Goal: Task Accomplishment & Management: Use online tool/utility

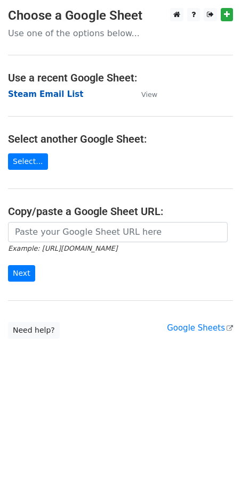
click at [52, 95] on strong "Steam Email List" at bounding box center [45, 94] width 75 height 10
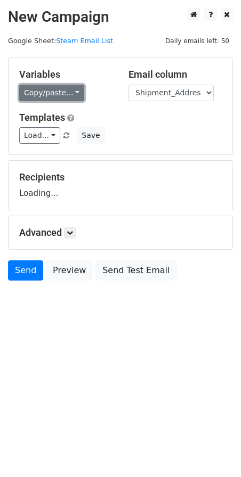
click at [72, 96] on link "Copy/paste..." at bounding box center [51, 93] width 65 height 17
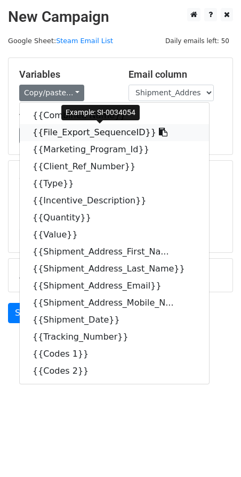
click at [159, 132] on icon at bounding box center [163, 132] width 9 height 9
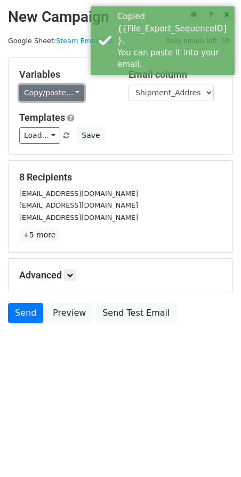
click at [68, 94] on link "Copy/paste..." at bounding box center [51, 93] width 65 height 17
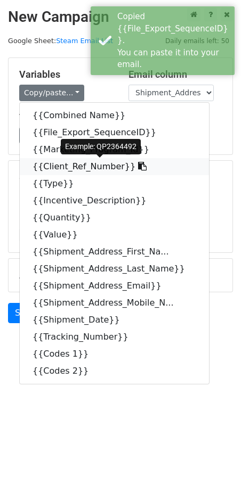
click at [138, 166] on icon at bounding box center [142, 166] width 9 height 9
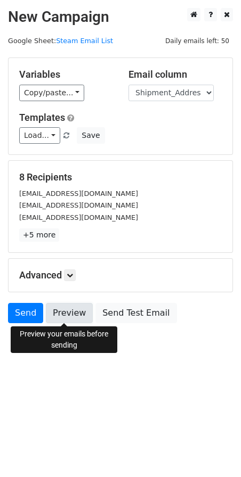
click at [67, 312] on link "Preview" at bounding box center [69, 313] width 47 height 20
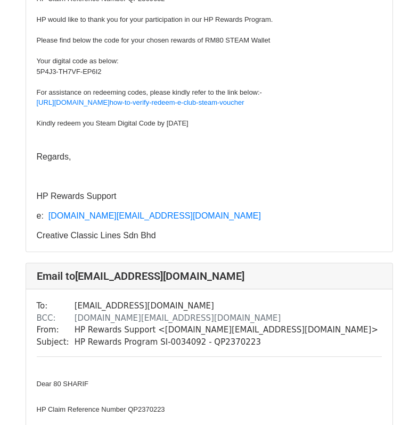
scroll to position [2768, 0]
